Goal: Navigation & Orientation: Find specific page/section

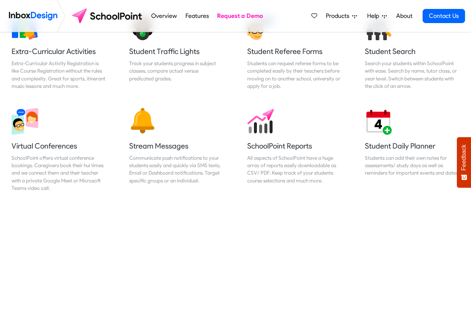
scroll to position [581, 0]
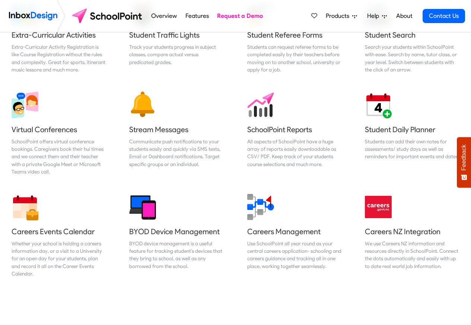
click at [342, 16] on span "Products" at bounding box center [339, 16] width 26 height 9
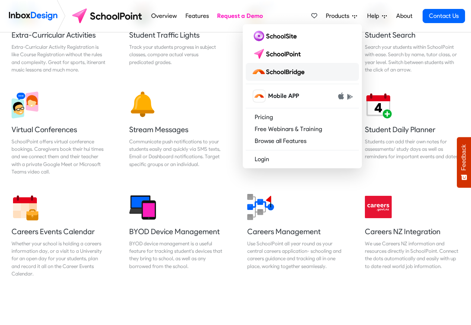
click at [282, 73] on img at bounding box center [280, 72] width 56 height 12
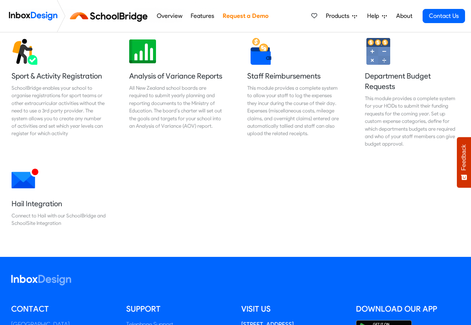
scroll to position [581, 0]
